Goal: Transaction & Acquisition: Purchase product/service

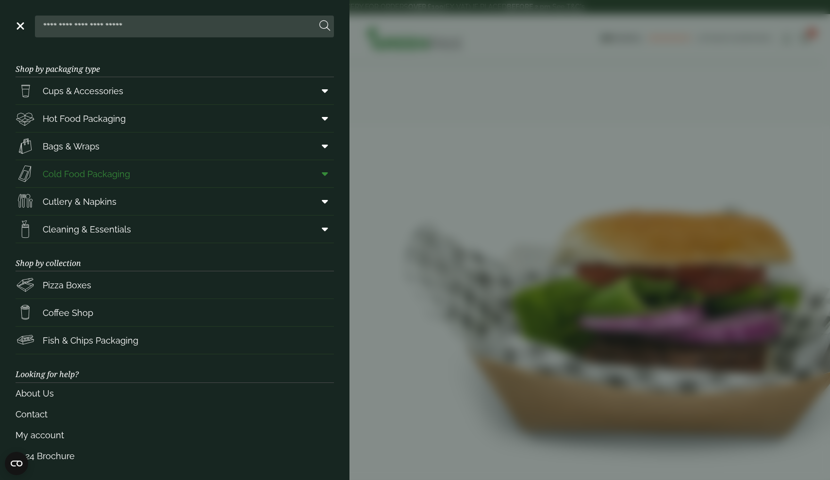
click at [105, 174] on span "Cold Food Packaging" at bounding box center [86, 173] width 87 height 13
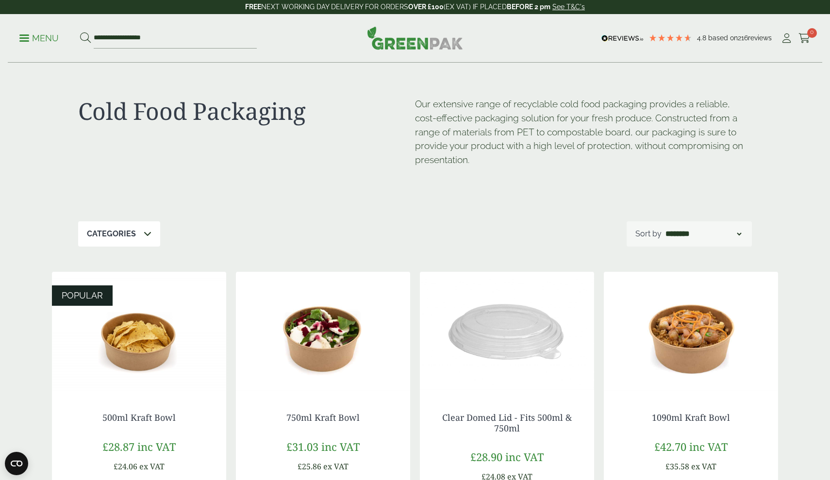
click at [42, 43] on p "Menu" at bounding box center [38, 39] width 39 height 12
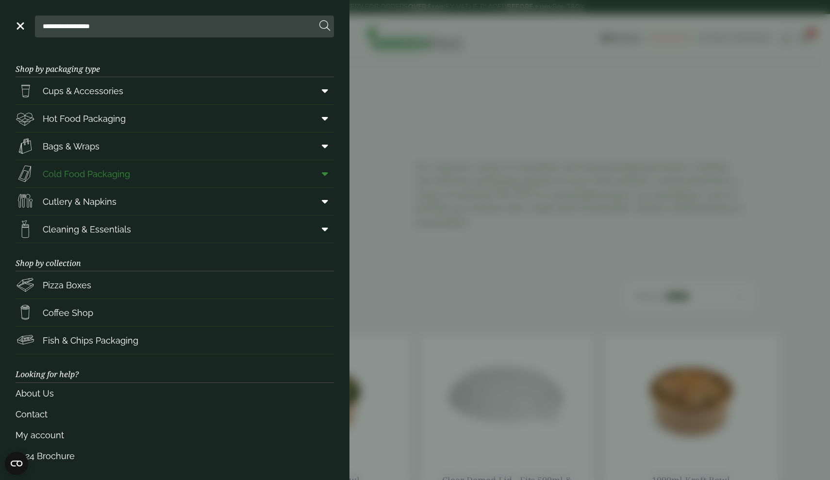
click at [328, 178] on icon at bounding box center [325, 174] width 6 height 10
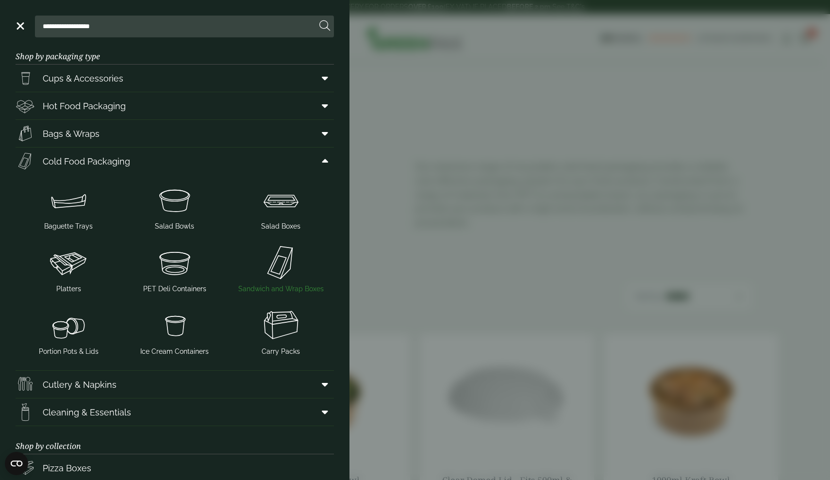
scroll to position [10, 0]
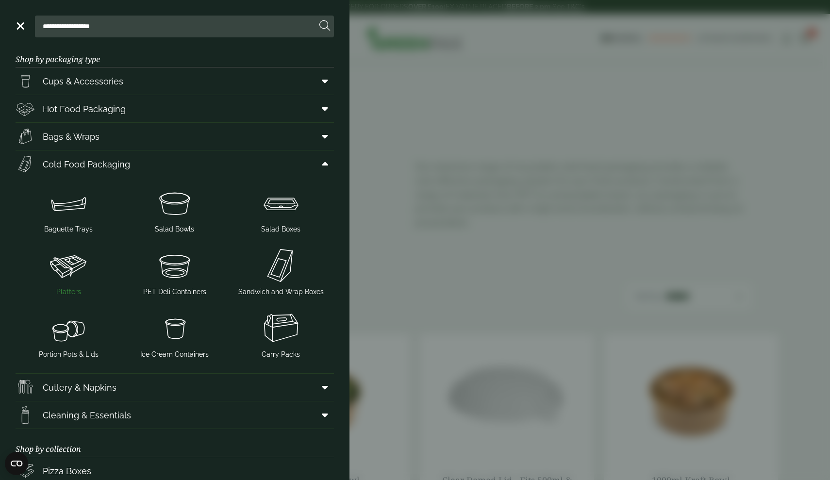
click at [72, 266] on img at bounding box center [68, 265] width 99 height 39
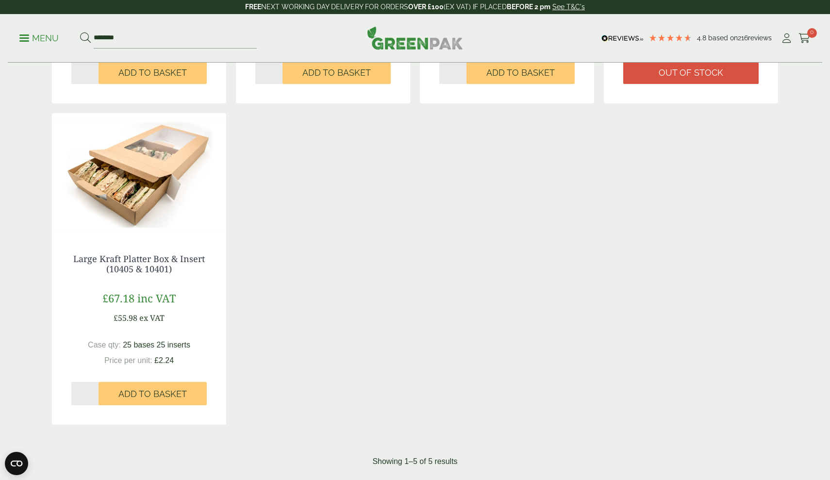
scroll to position [453, 0]
click at [179, 258] on link "Large Kraft Platter Box & Insert (10405 & 10401)" at bounding box center [139, 263] width 132 height 22
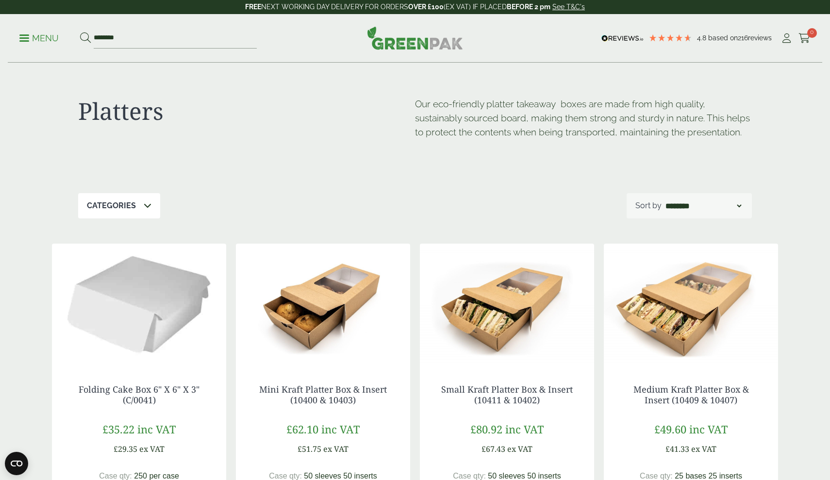
scroll to position [0, 0]
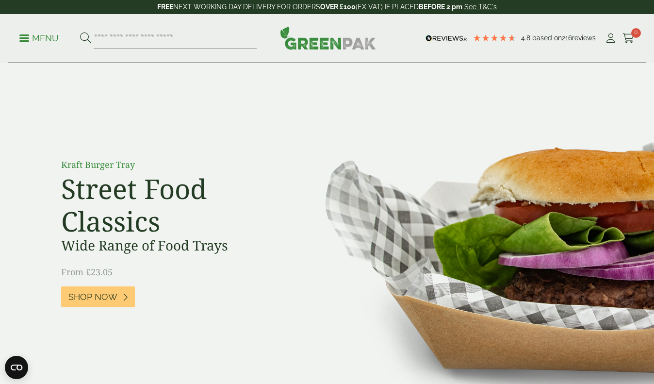
click at [617, 37] on ul "My Account Cart 0" at bounding box center [620, 38] width 30 height 15
click at [614, 37] on icon at bounding box center [611, 38] width 12 height 10
click at [608, 39] on icon at bounding box center [611, 38] width 12 height 10
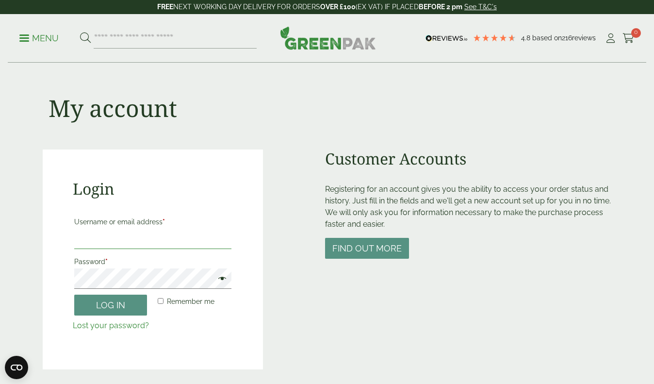
type input "**********"
click at [114, 308] on button "Log in" at bounding box center [110, 305] width 73 height 21
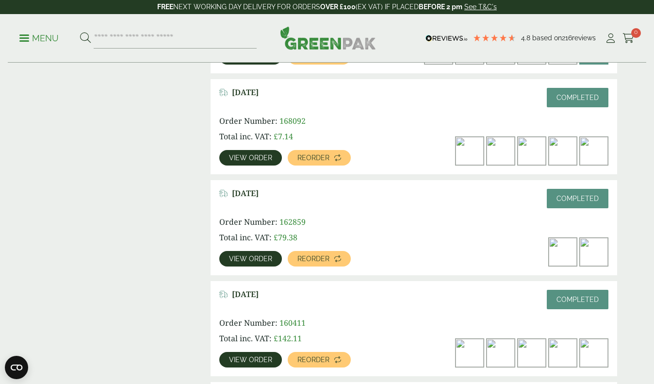
scroll to position [336, 0]
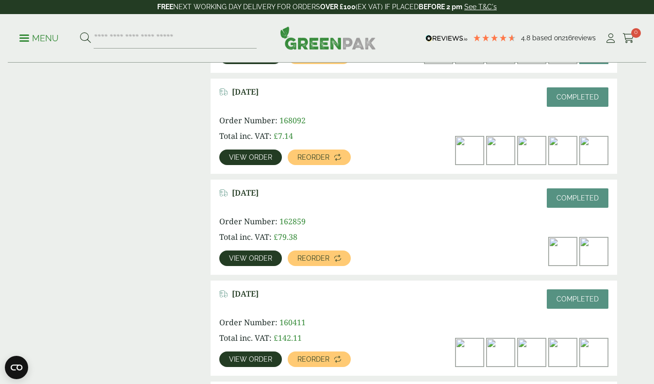
click at [252, 255] on span "View order" at bounding box center [250, 258] width 43 height 7
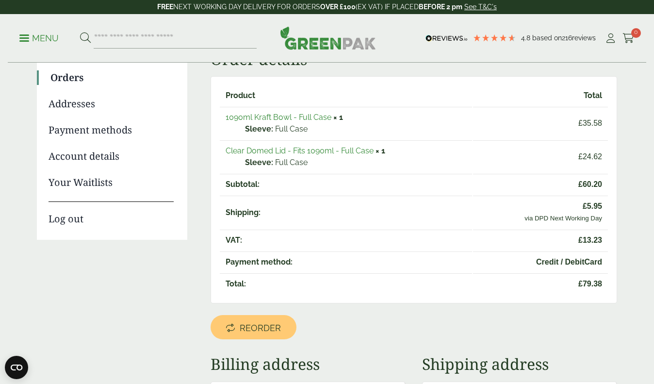
scroll to position [107, 0]
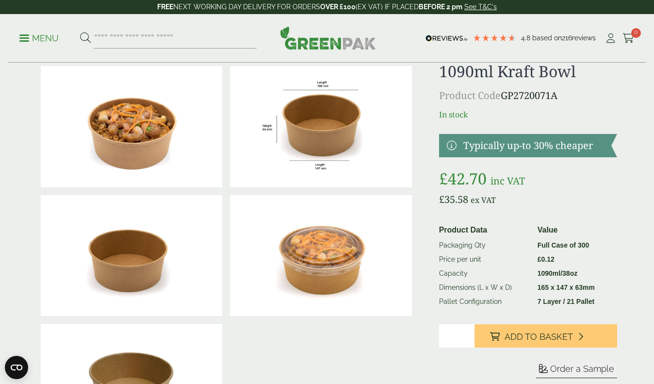
scroll to position [32, 0]
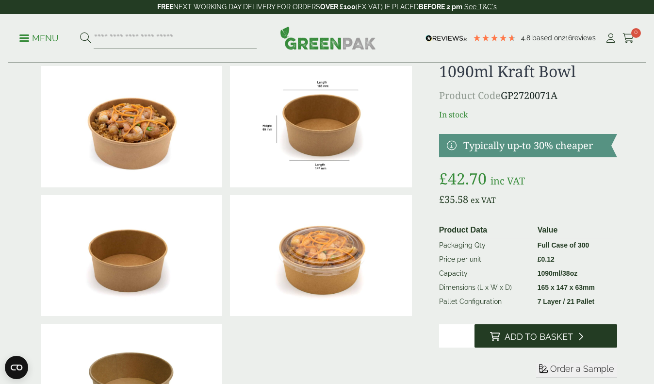
click at [528, 330] on button "Add to Basket" at bounding box center [546, 335] width 143 height 23
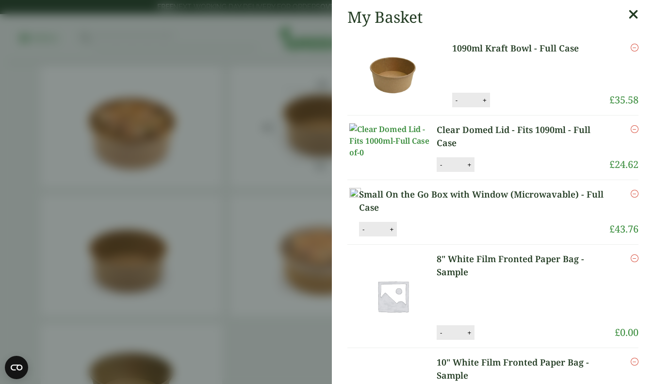
click at [272, 127] on aside "My Basket 1090ml Kraft Bowl - Full Case 1090ml Kraft Bowl - Full Case quantity …" at bounding box center [327, 192] width 654 height 384
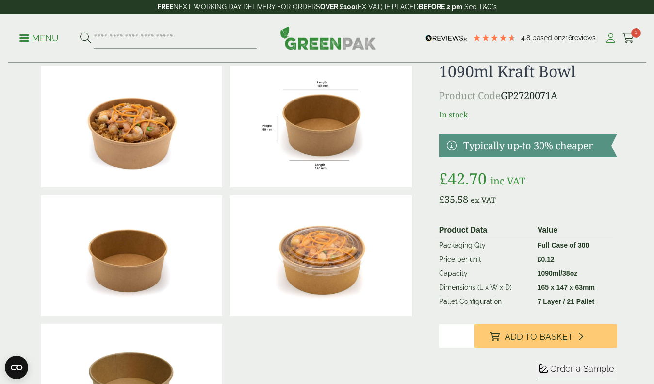
click at [607, 41] on icon at bounding box center [611, 38] width 12 height 10
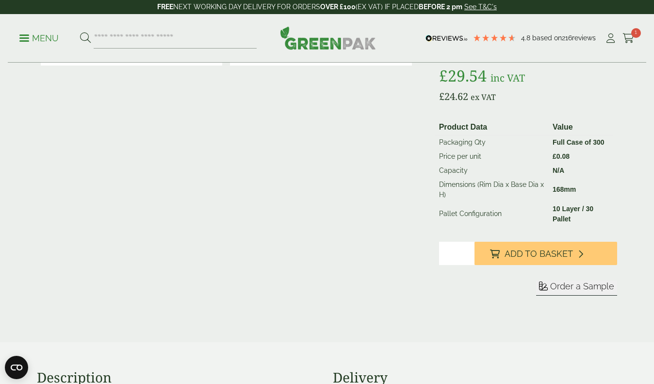
scroll to position [166, 0]
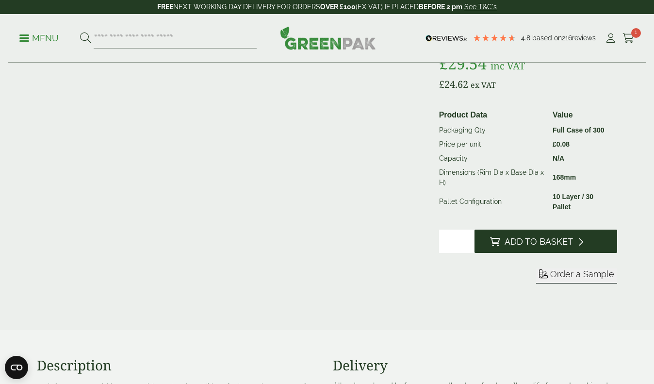
click at [508, 233] on button "Add to Basket" at bounding box center [546, 241] width 143 height 23
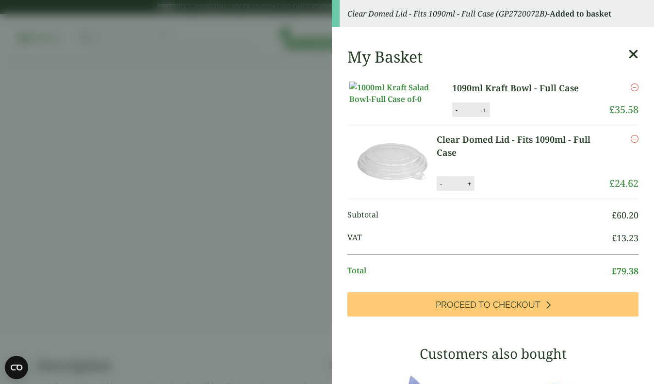
click at [632, 59] on icon at bounding box center [634, 55] width 10 height 14
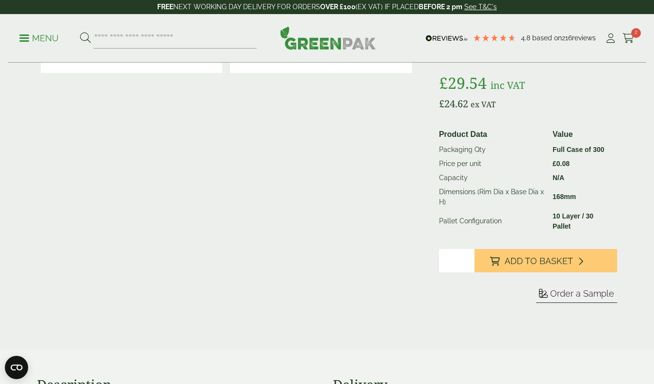
scroll to position [145, 0]
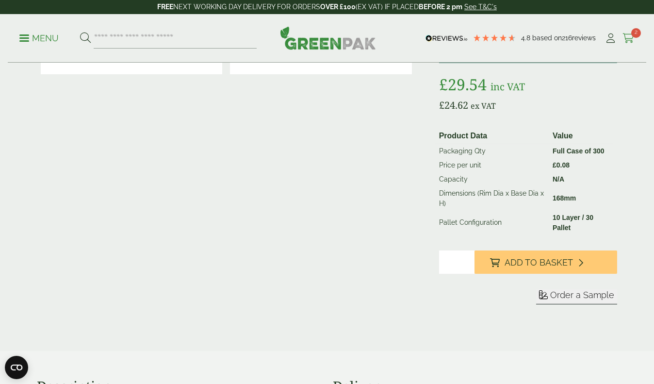
click at [627, 39] on icon at bounding box center [629, 38] width 12 height 10
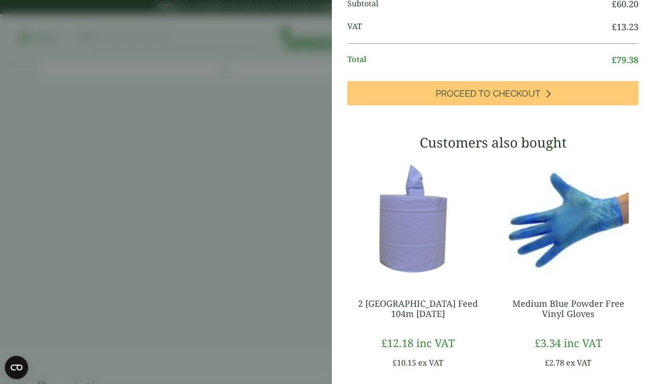
scroll to position [171, 0]
click at [178, 172] on aside "My Basket 1090ml Kraft Bowl - Full Case 1090ml Kraft Bowl - Full Case quantity …" at bounding box center [327, 192] width 654 height 384
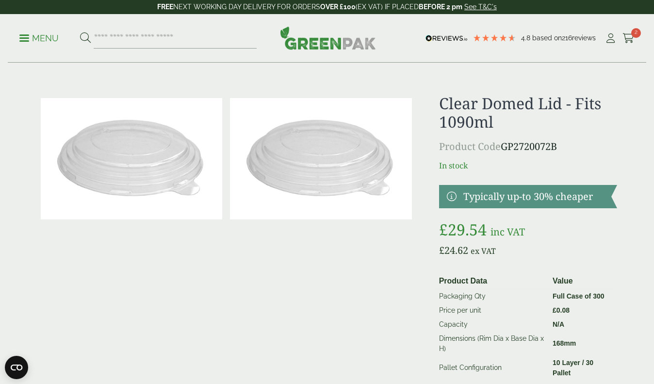
scroll to position [0, 0]
click at [609, 44] on link "My Account" at bounding box center [611, 38] width 12 height 15
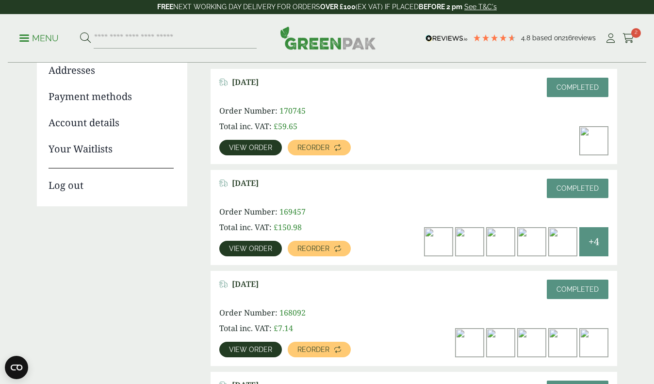
scroll to position [144, 0]
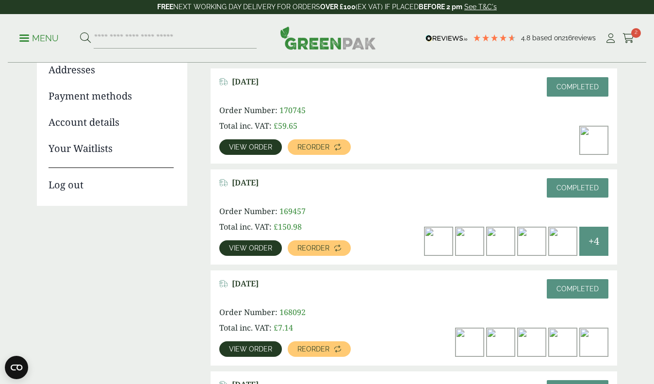
click at [594, 140] on img at bounding box center [594, 140] width 28 height 28
click at [262, 150] on span "View order" at bounding box center [250, 147] width 43 height 7
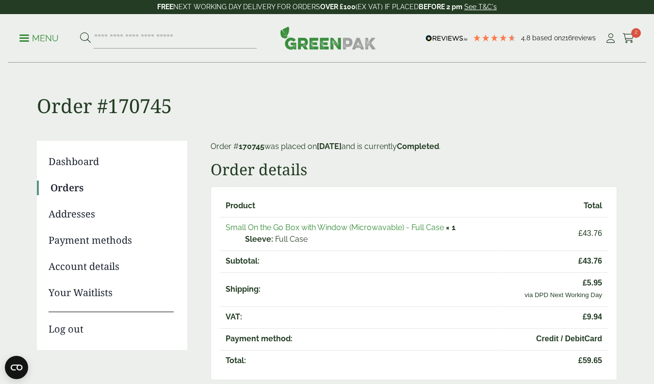
click at [361, 228] on link "Small On the Go Box with Window (Microwavable) - Full Case" at bounding box center [335, 227] width 218 height 9
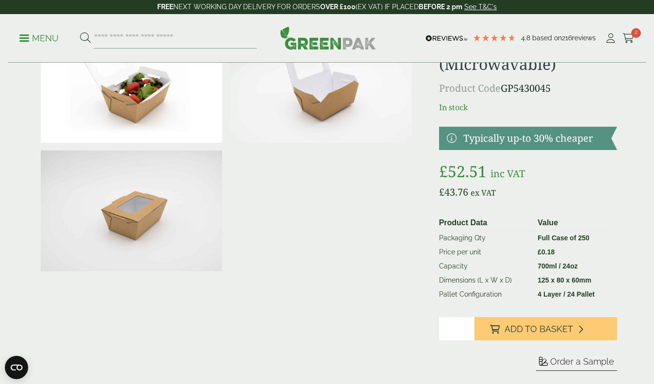
scroll to position [78, 0]
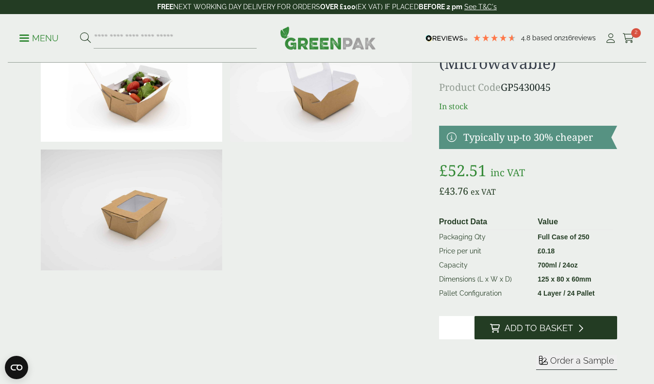
click at [518, 329] on span "Add to Basket" at bounding box center [539, 328] width 68 height 11
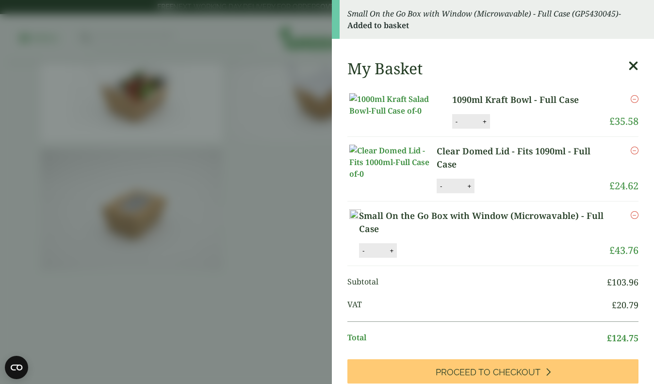
click at [262, 253] on aside "Small On the Go Box with Window (Microwavable) - Full Case (GP5430045) - Added …" at bounding box center [327, 192] width 654 height 384
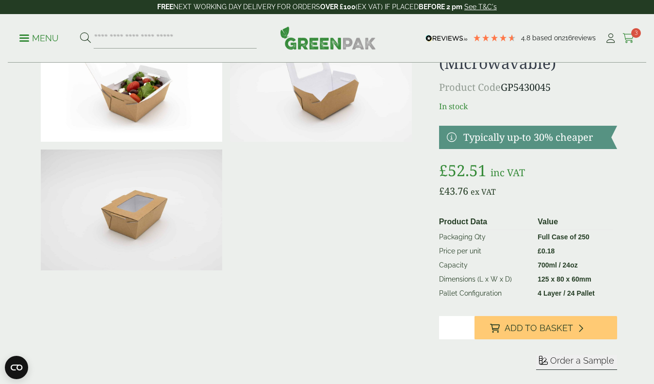
click at [630, 38] on icon at bounding box center [629, 38] width 12 height 10
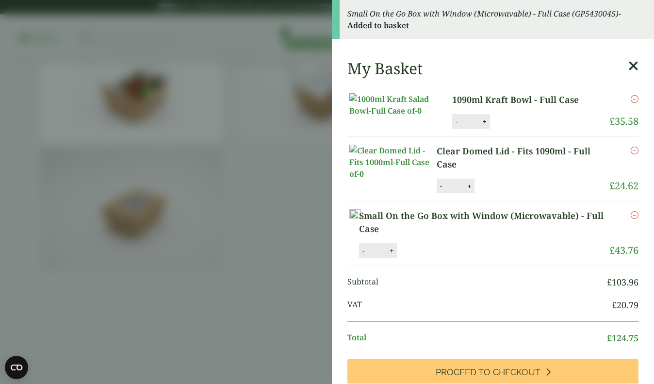
click at [259, 143] on aside "Small On the Go Box with Window (Microwavable) - Full Case (GP5430045) - Added …" at bounding box center [327, 192] width 654 height 384
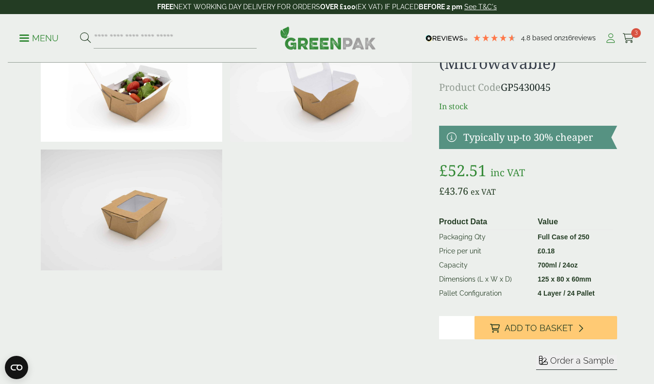
click at [608, 43] on icon at bounding box center [611, 38] width 12 height 10
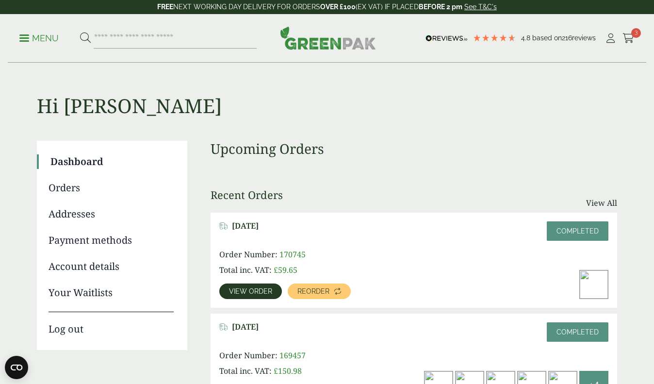
click at [26, 39] on p "Menu" at bounding box center [38, 39] width 39 height 12
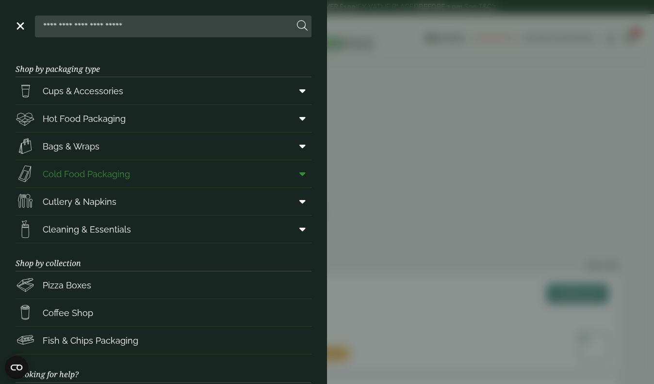
click at [154, 171] on link "Cold Food Packaging" at bounding box center [164, 173] width 296 height 27
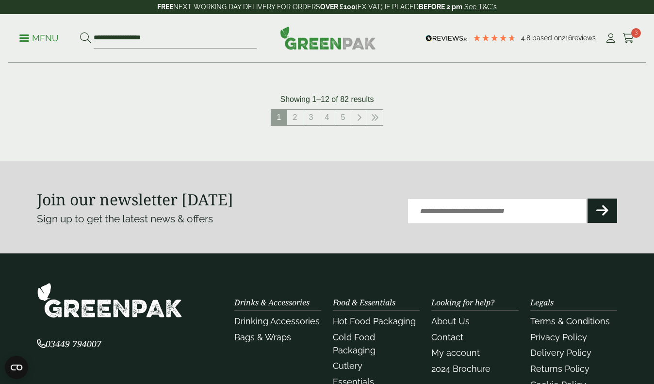
scroll to position [1215, 0]
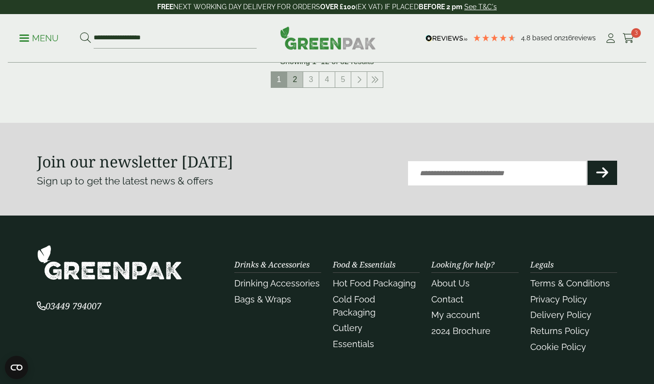
click at [298, 73] on link "2" at bounding box center [295, 80] width 16 height 16
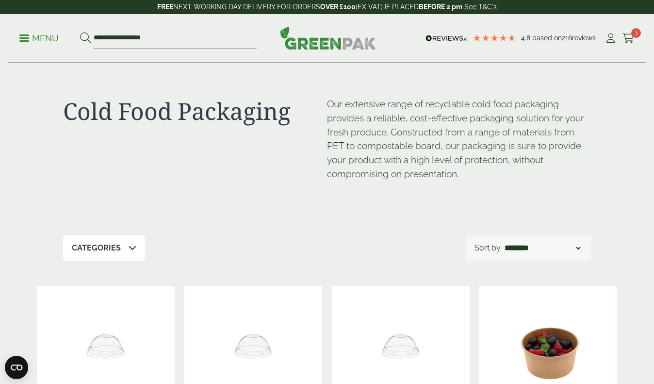
click at [26, 40] on link "Menu" at bounding box center [38, 38] width 39 height 10
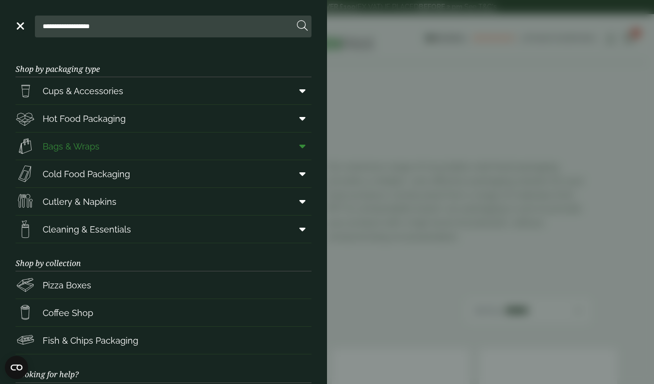
click at [303, 148] on icon at bounding box center [302, 146] width 6 height 10
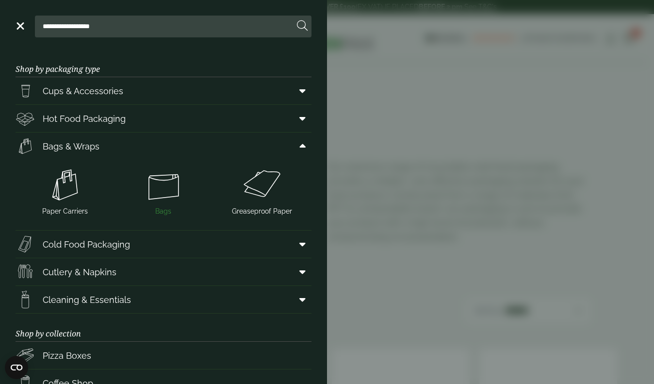
click at [165, 183] on img at bounding box center [163, 185] width 91 height 39
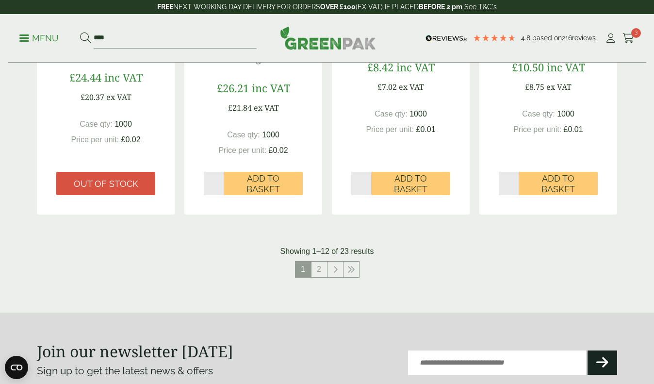
scroll to position [979, 0]
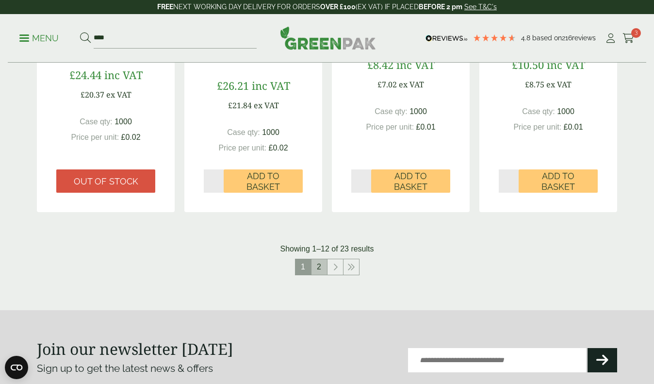
click at [315, 267] on link "2" at bounding box center [320, 267] width 16 height 16
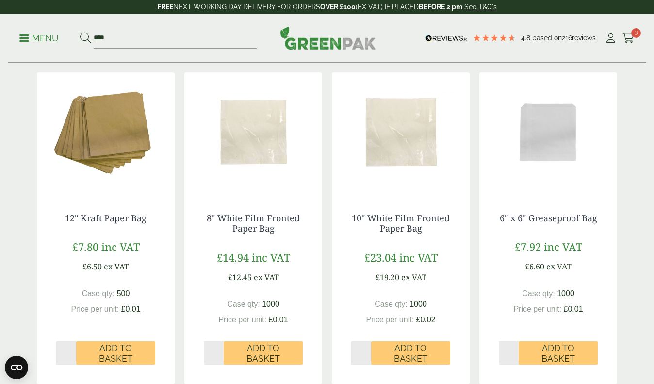
scroll to position [155, 0]
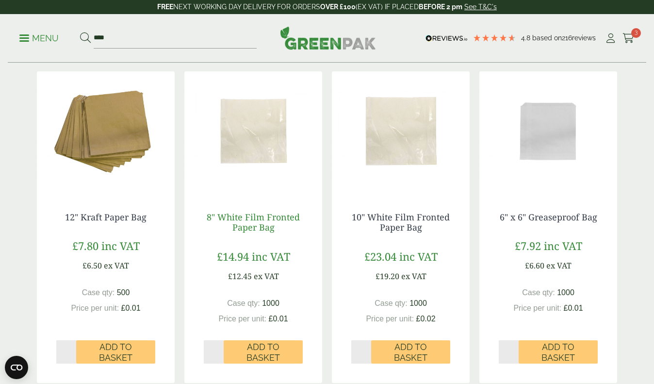
click at [255, 226] on link "8" White Film Fronted Paper Bag" at bounding box center [253, 222] width 93 height 22
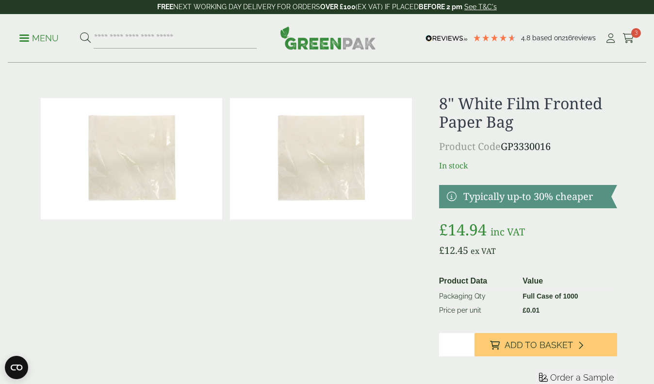
click at [307, 182] on img at bounding box center [321, 158] width 182 height 121
click at [603, 381] on span "Order a Sample" at bounding box center [582, 377] width 64 height 10
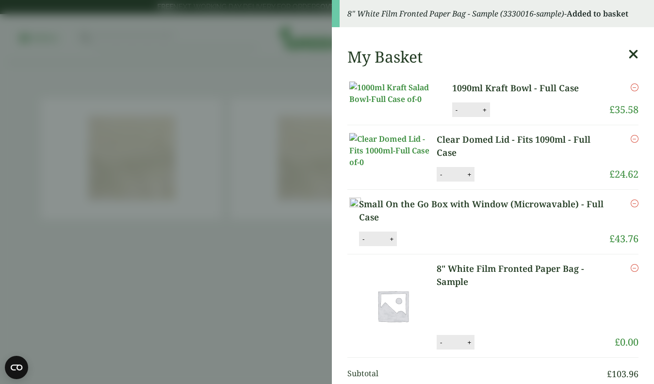
click at [268, 247] on aside "8" White Film Fronted Paper Bag - Sample (3330016-sample) - Added to basket My …" at bounding box center [327, 192] width 654 height 384
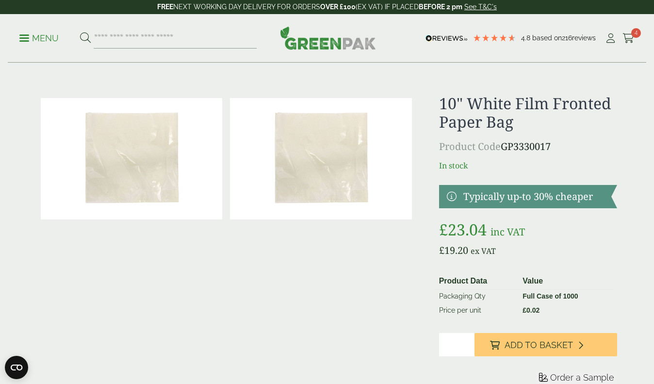
click at [549, 379] on button "Order a Sample" at bounding box center [576, 379] width 81 height 15
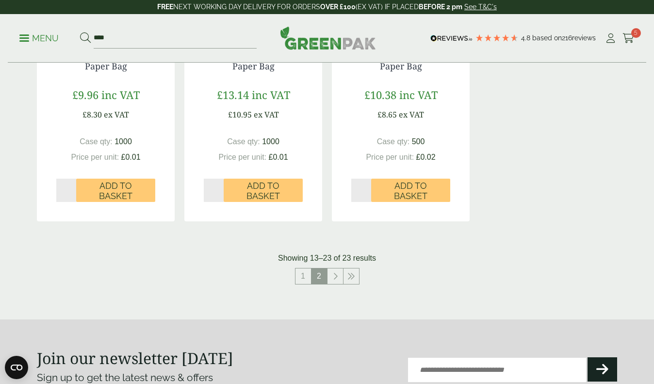
scroll to position [963, 0]
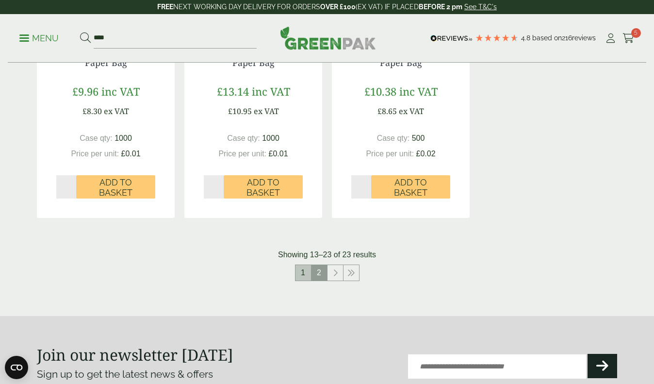
click at [301, 274] on link "1" at bounding box center [304, 273] width 16 height 16
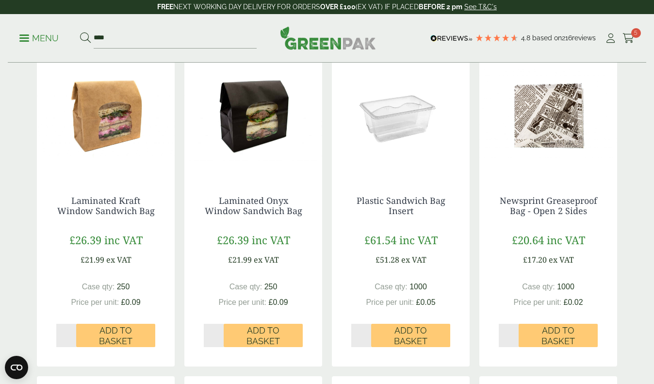
scroll to position [171, 0]
click at [129, 210] on link "Laminated Kraft Window Sandwich Bag" at bounding box center [106, 206] width 98 height 22
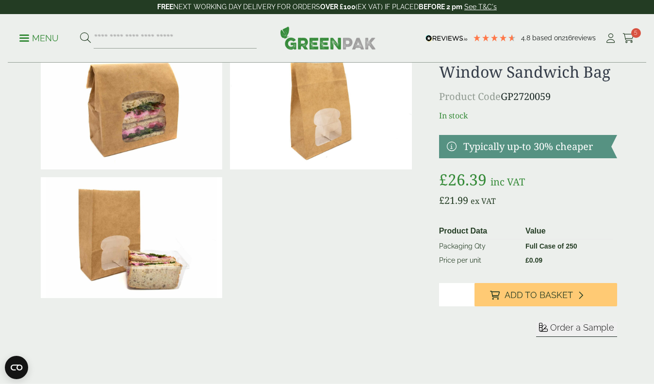
scroll to position [62, 0]
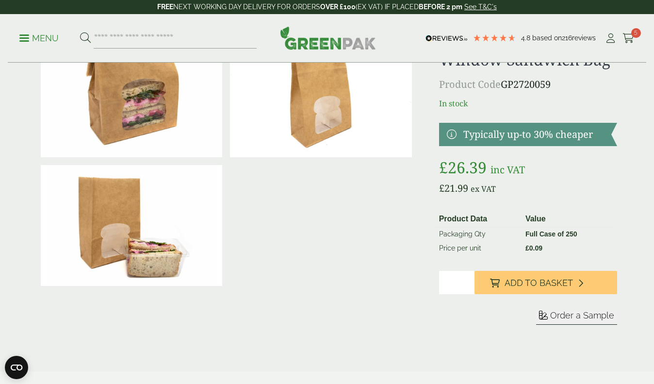
click at [559, 317] on span "Order a Sample" at bounding box center [582, 315] width 64 height 10
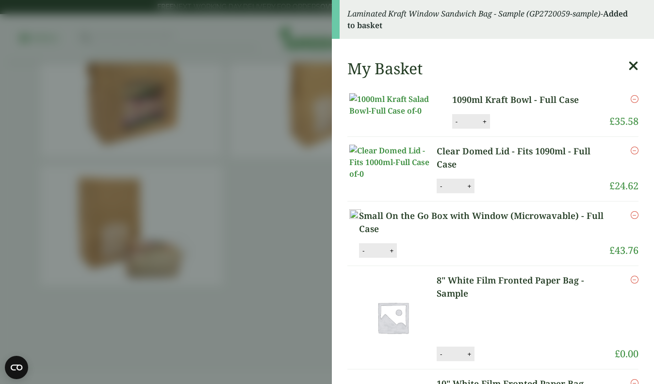
click at [295, 331] on aside "Laminated Kraft Window Sandwich Bag - Sample (GP2720059-sample) - Added to bask…" at bounding box center [327, 192] width 654 height 384
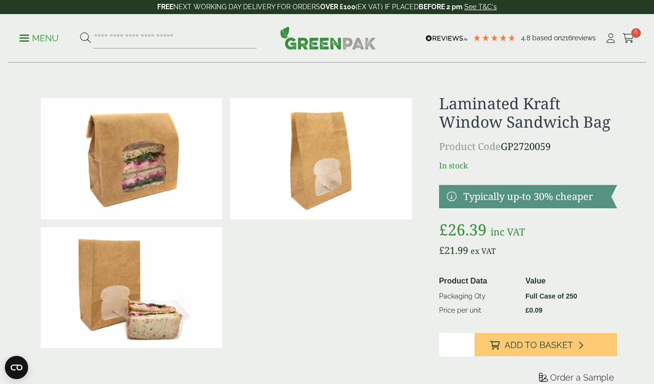
scroll to position [0, 0]
click at [630, 34] on icon at bounding box center [629, 38] width 12 height 10
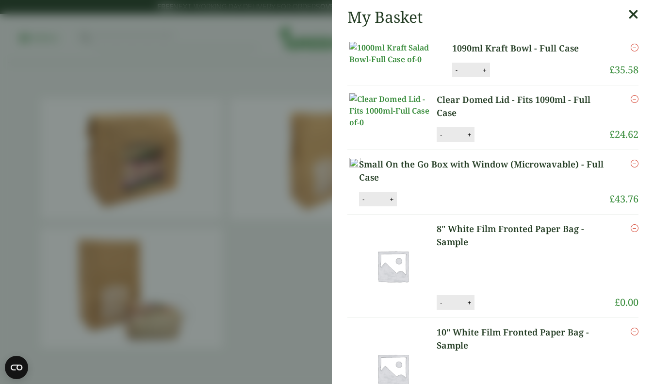
click at [537, 47] on link "1090ml Kraft Bowl - Full Case" at bounding box center [523, 48] width 142 height 13
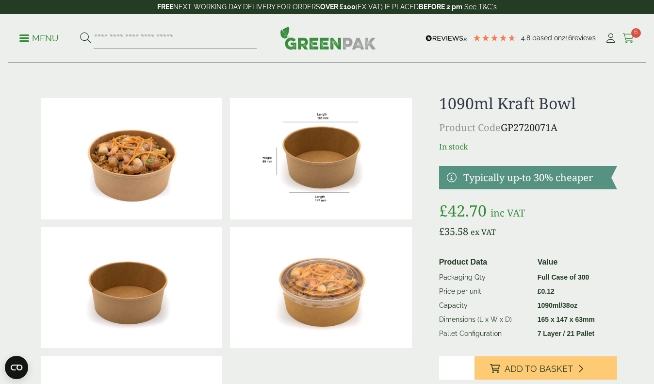
click at [628, 40] on icon at bounding box center [629, 38] width 12 height 10
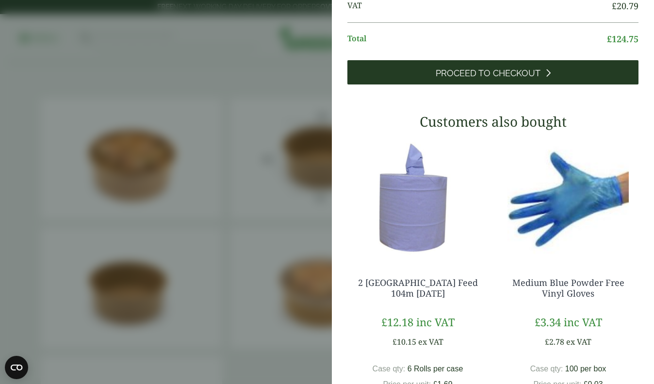
scroll to position [426, 0]
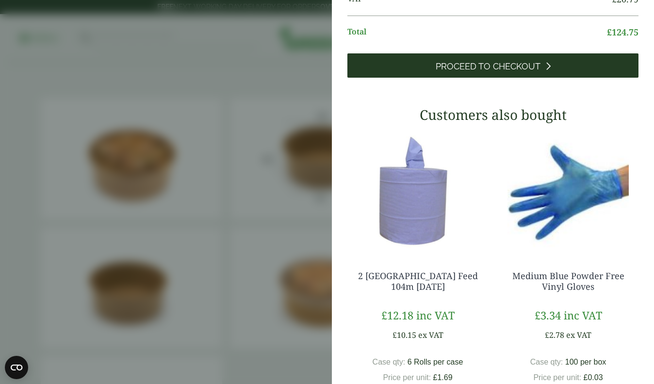
click at [498, 72] on span "Proceed to Checkout" at bounding box center [488, 66] width 105 height 11
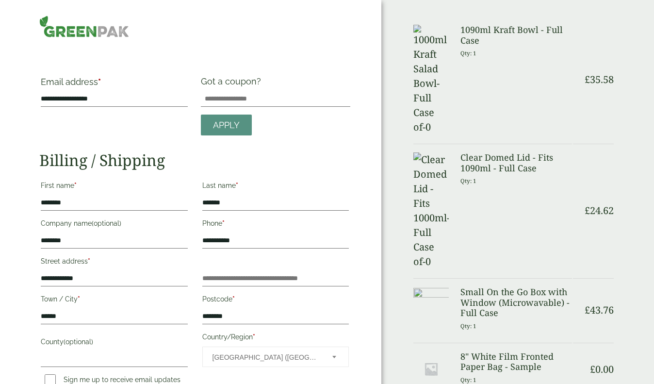
select select "**"
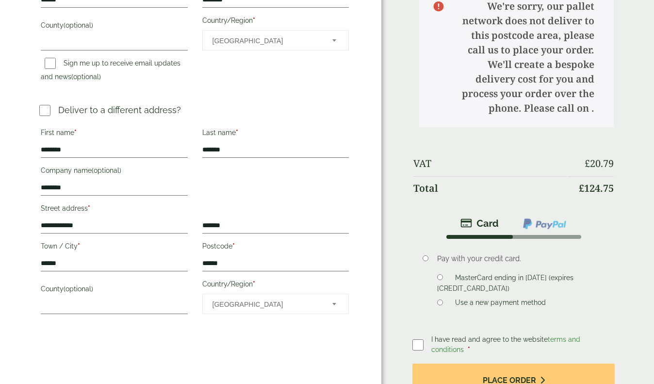
scroll to position [367, 0]
click at [245, 304] on span "[GEOGRAPHIC_DATA]" at bounding box center [266, 304] width 107 height 20
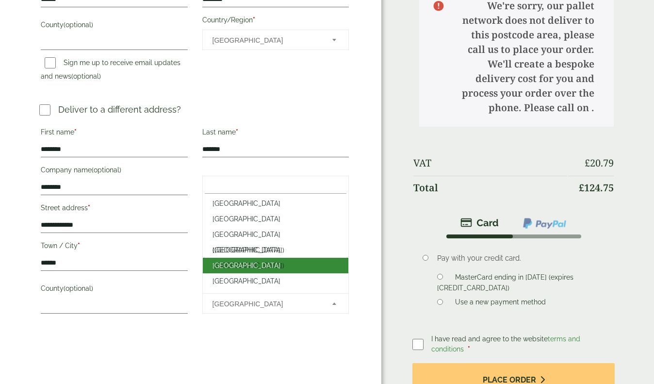
scroll to position [3587, 0]
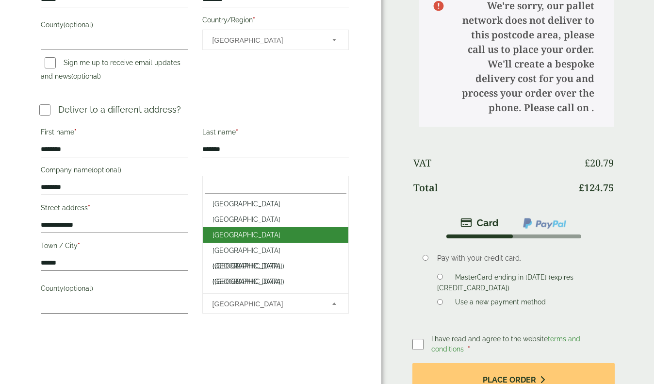
select select "**"
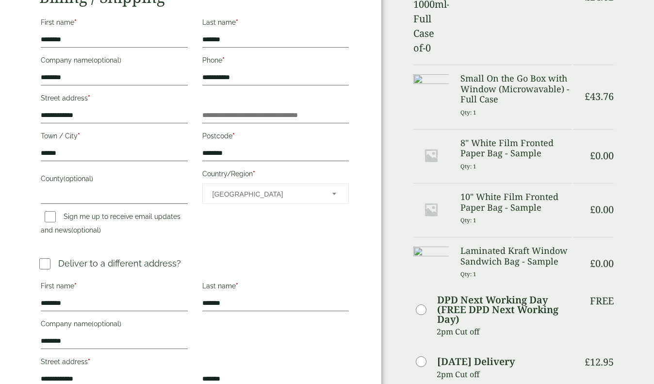
scroll to position [213, 0]
click at [279, 197] on span "[GEOGRAPHIC_DATA]" at bounding box center [266, 194] width 107 height 20
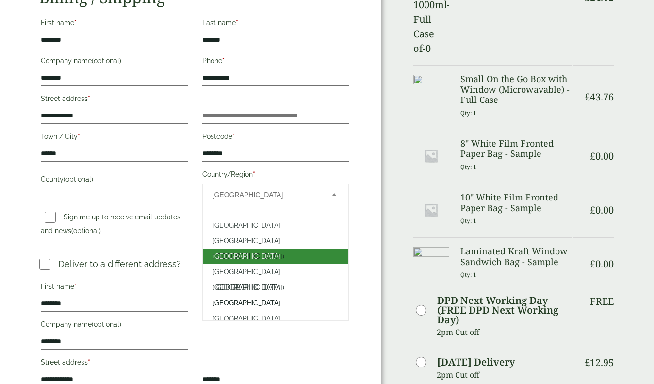
scroll to position [3608, 0]
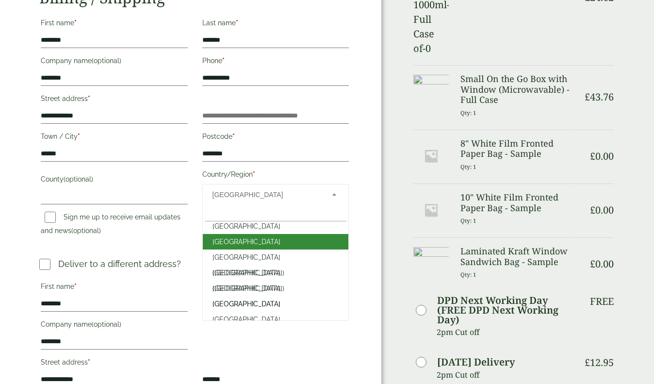
select select "**"
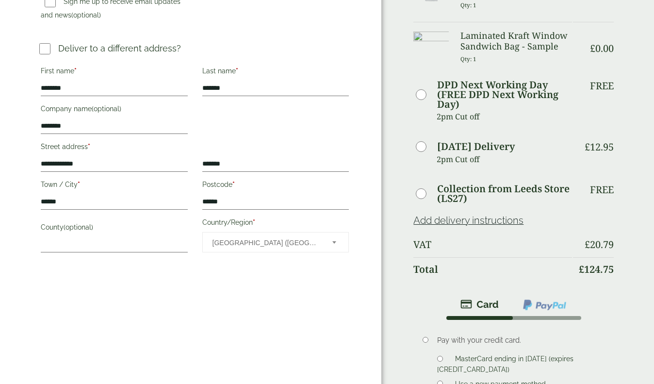
scroll to position [429, 0]
type input "**********"
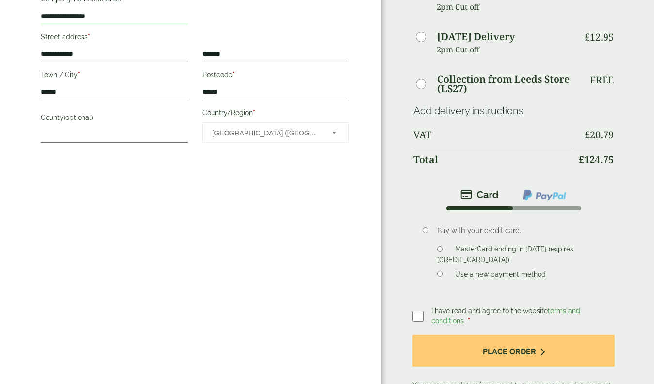
scroll to position [539, 0]
type input "**********"
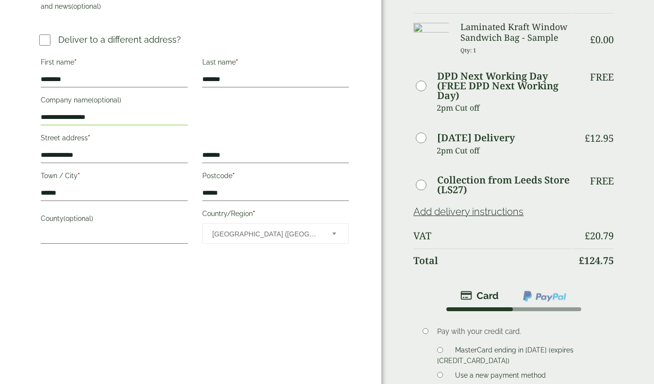
scroll to position [439, 0]
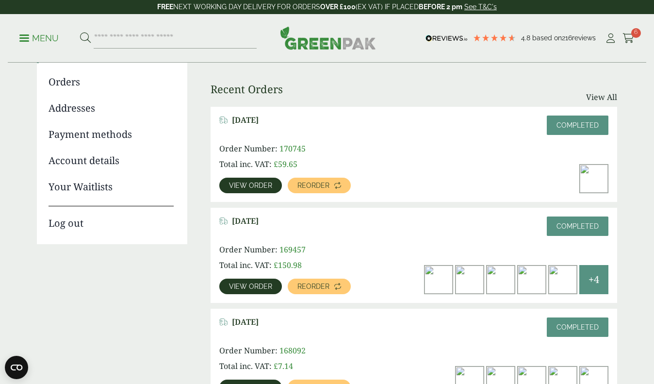
scroll to position [103, 0]
